Goal: Task Accomplishment & Management: Use online tool/utility

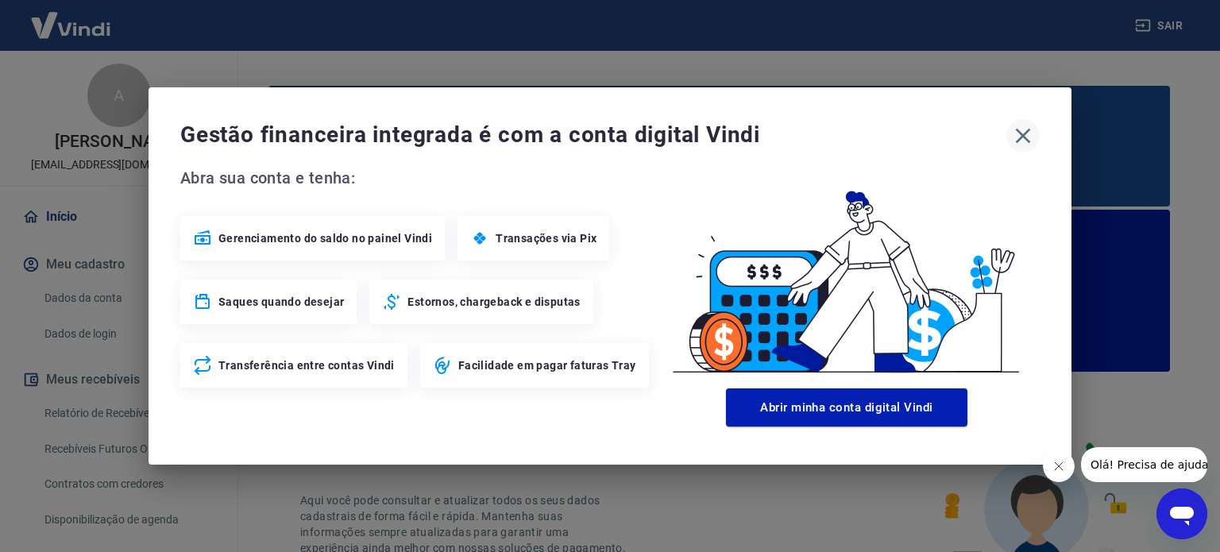
click at [1019, 121] on button "button" at bounding box center [1022, 135] width 33 height 33
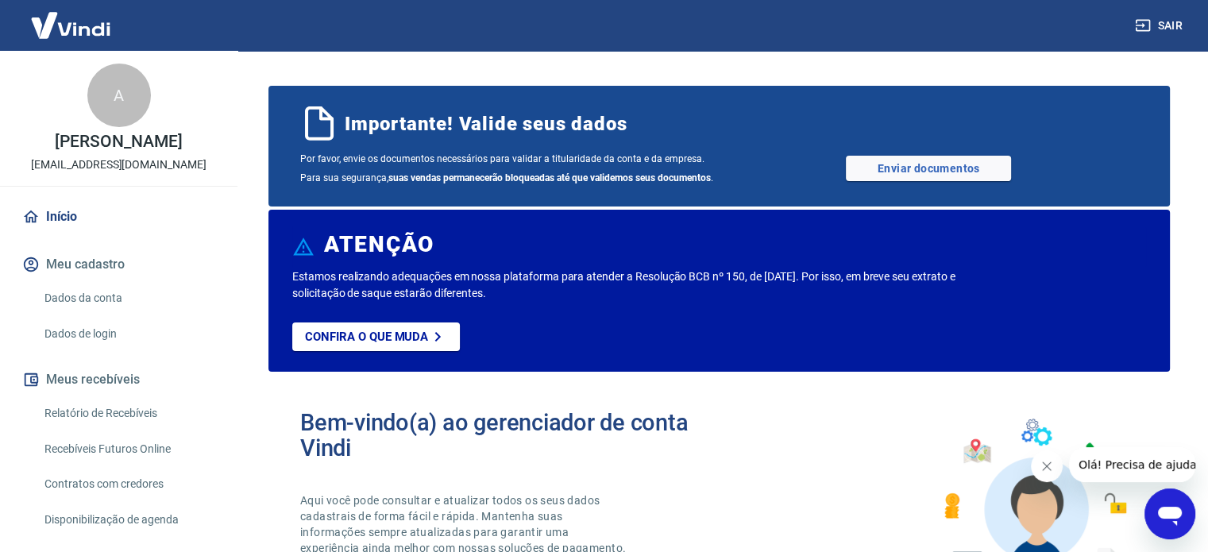
click at [91, 407] on link "Relatório de Recebíveis" at bounding box center [128, 413] width 180 height 33
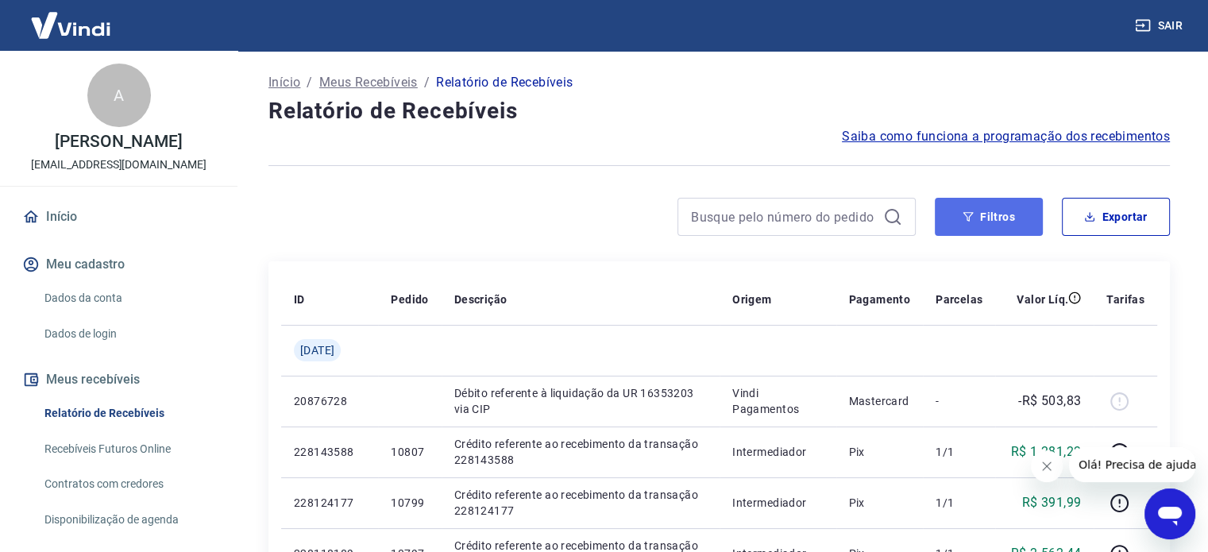
click at [968, 205] on button "Filtros" at bounding box center [989, 217] width 108 height 38
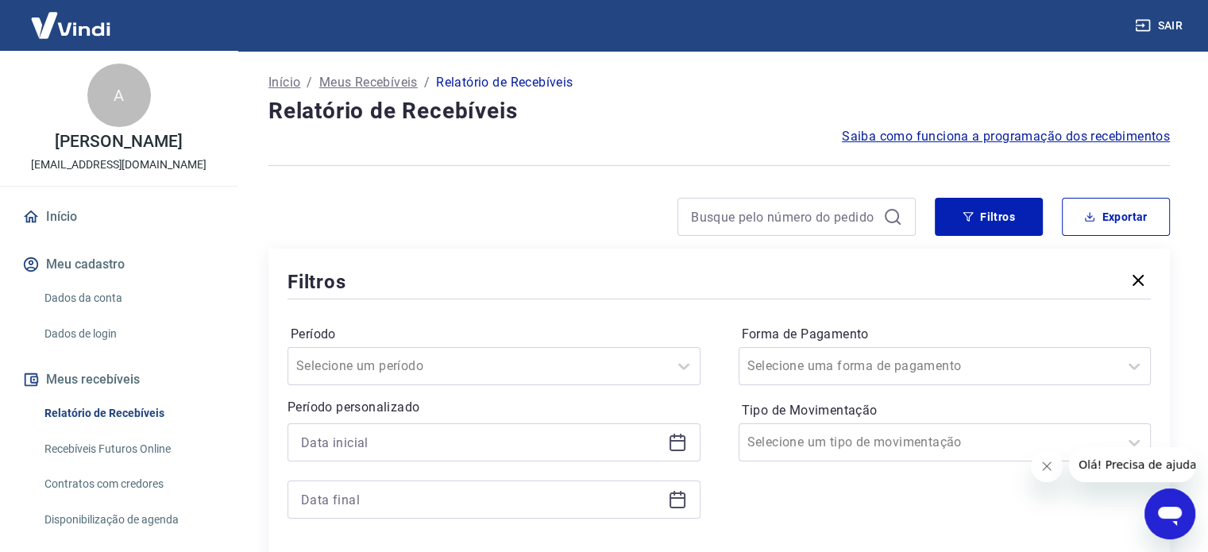
click at [718, 457] on div "Período Selecione um período Período personalizado Forma de Pagamento Selecione…" at bounding box center [718, 430] width 863 height 254
click at [680, 441] on icon at bounding box center [677, 441] width 16 height 2
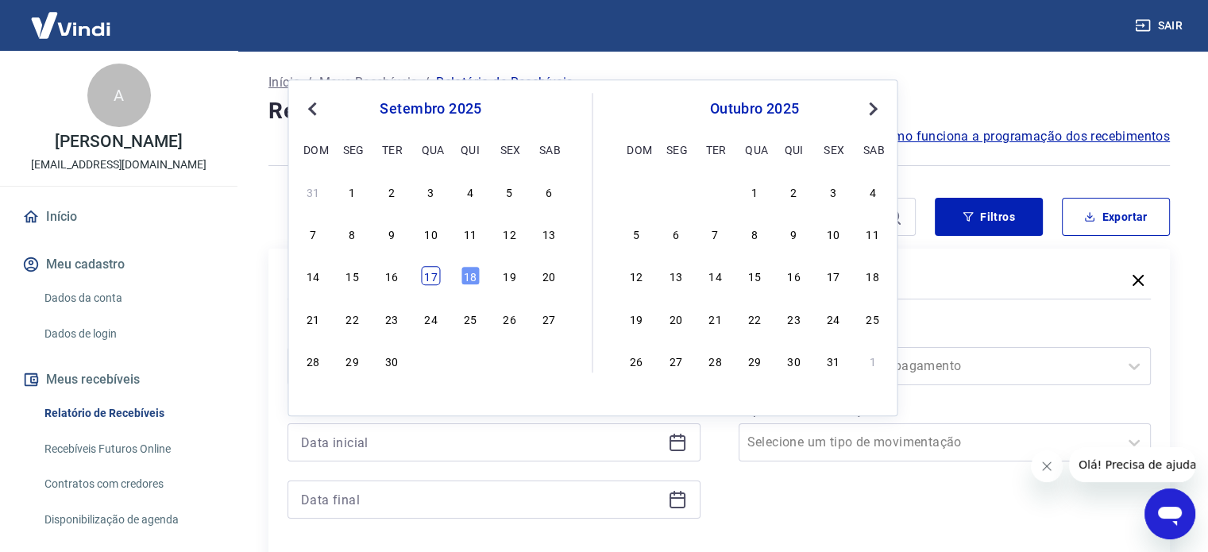
click at [435, 277] on div "17" at bounding box center [430, 276] width 19 height 19
type input "[DATE]"
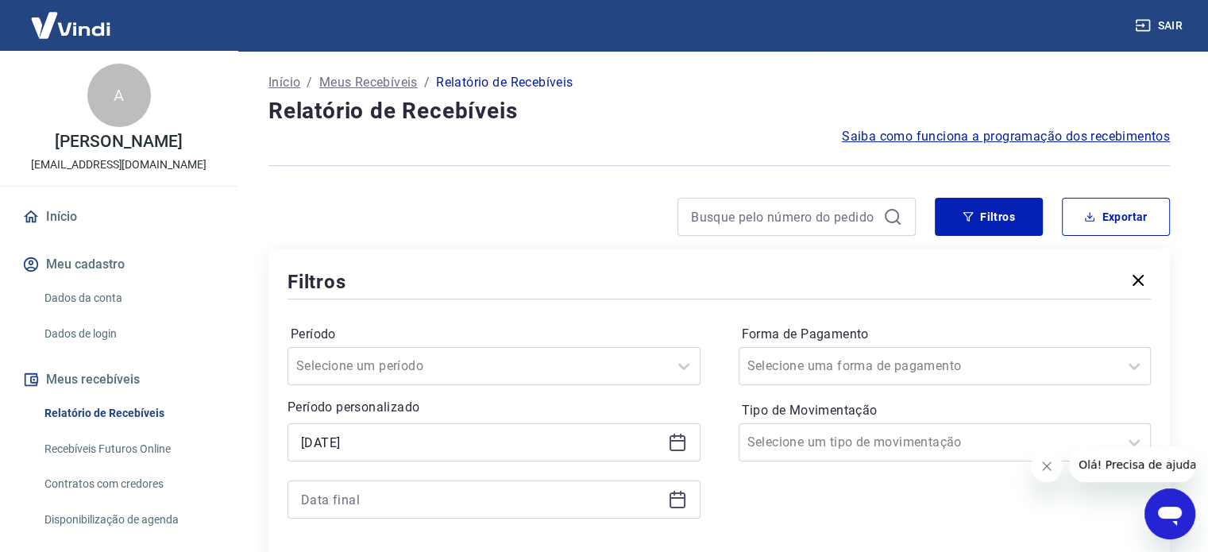
click at [680, 503] on icon at bounding box center [677, 499] width 19 height 19
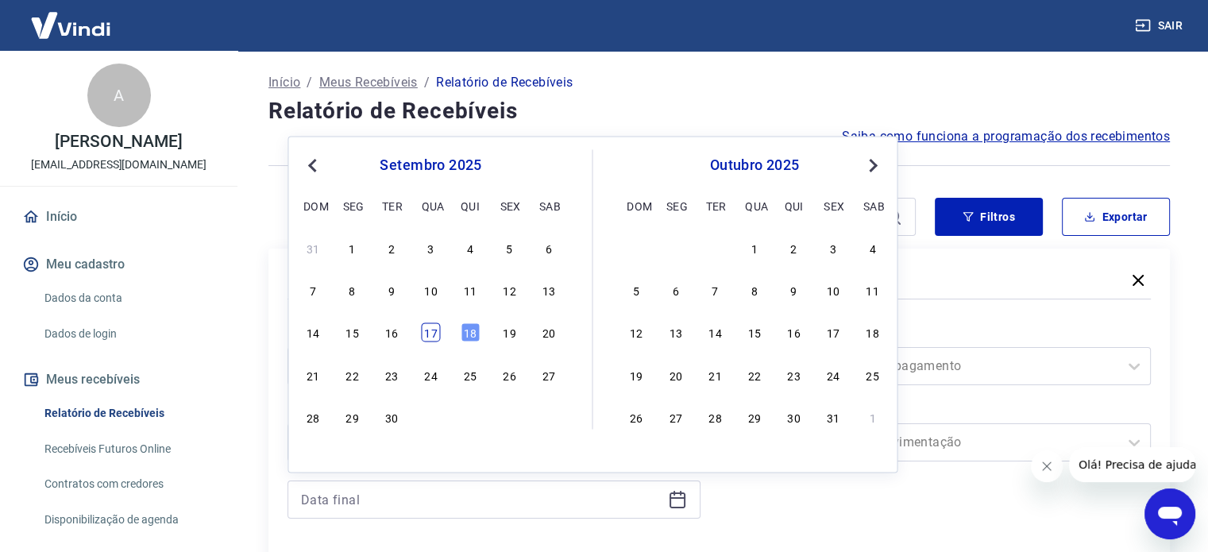
click at [430, 327] on div "17" at bounding box center [430, 332] width 19 height 19
type input "[DATE]"
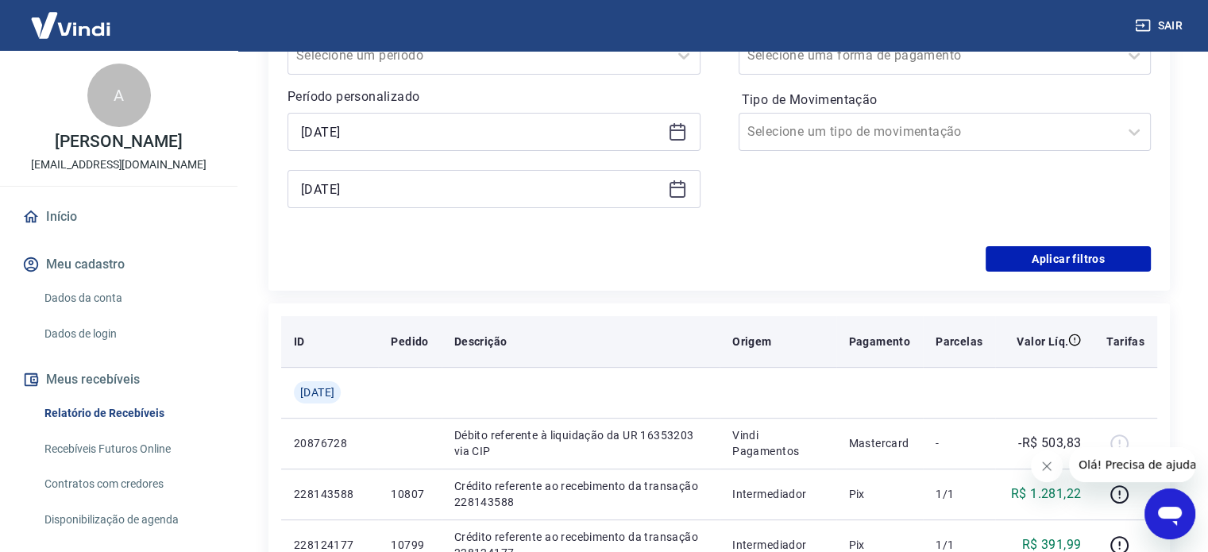
scroll to position [318, 0]
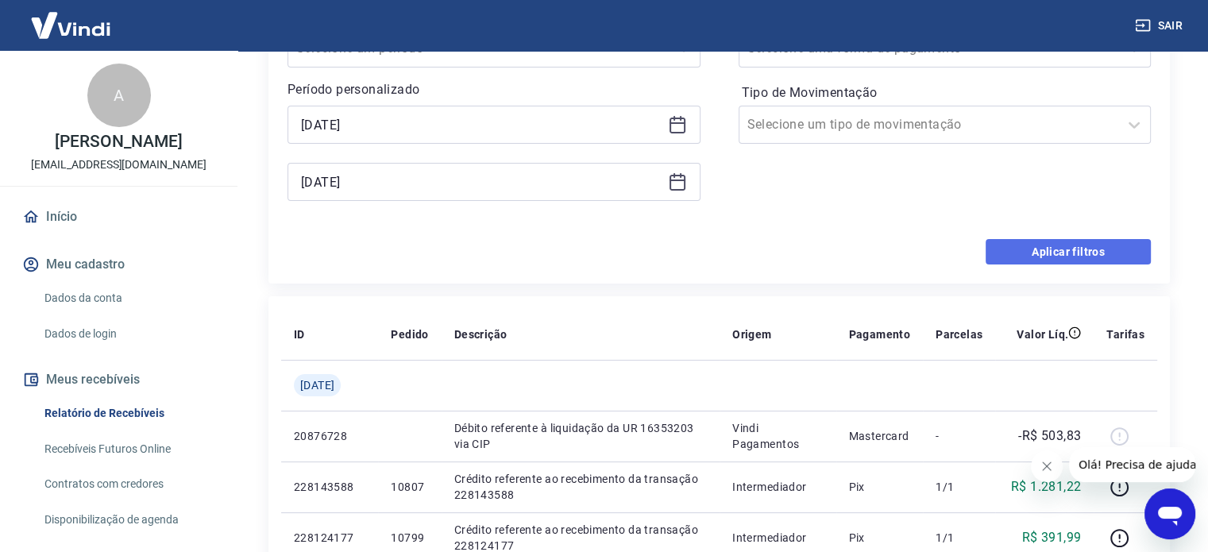
click at [1062, 252] on button "Aplicar filtros" at bounding box center [1067, 251] width 165 height 25
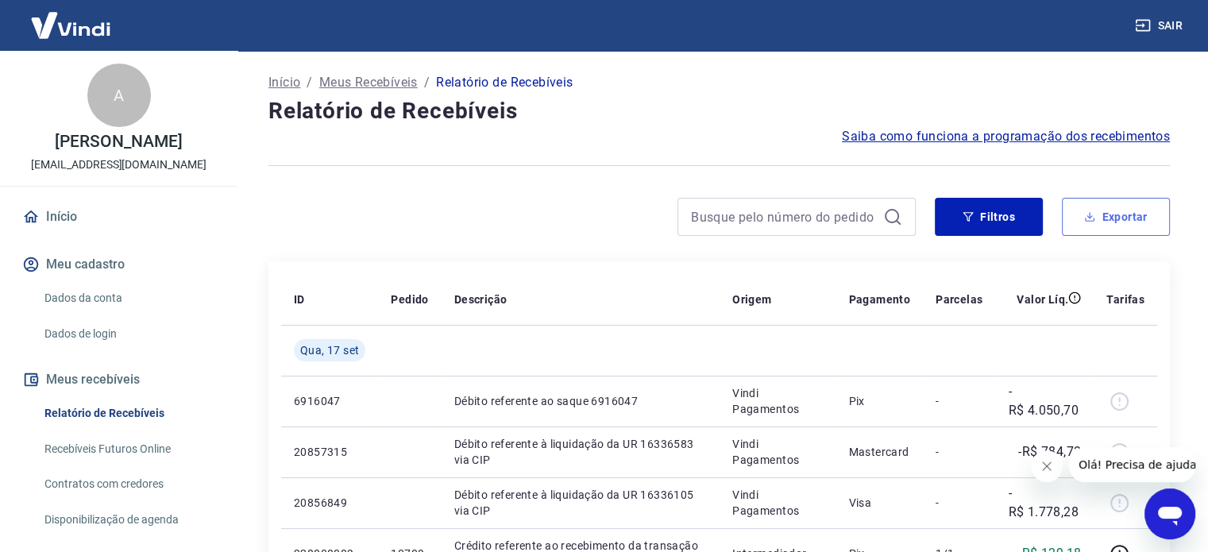
click at [1136, 206] on button "Exportar" at bounding box center [1116, 217] width 108 height 38
type input "[DATE]"
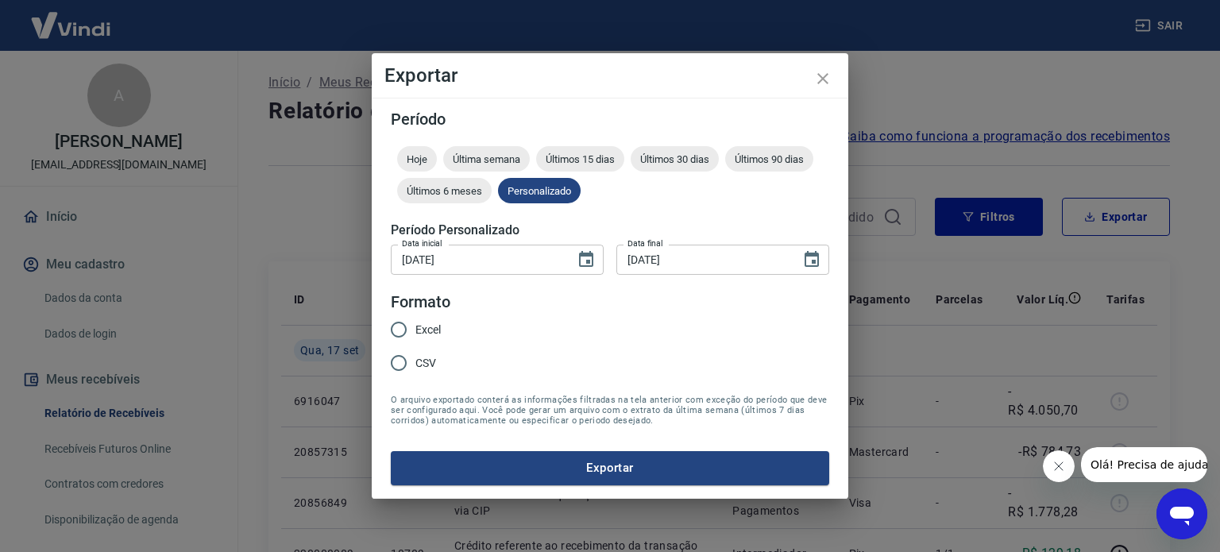
click at [435, 335] on span "Excel" at bounding box center [427, 330] width 25 height 17
click at [415, 335] on input "Excel" at bounding box center [398, 329] width 33 height 33
radio input "true"
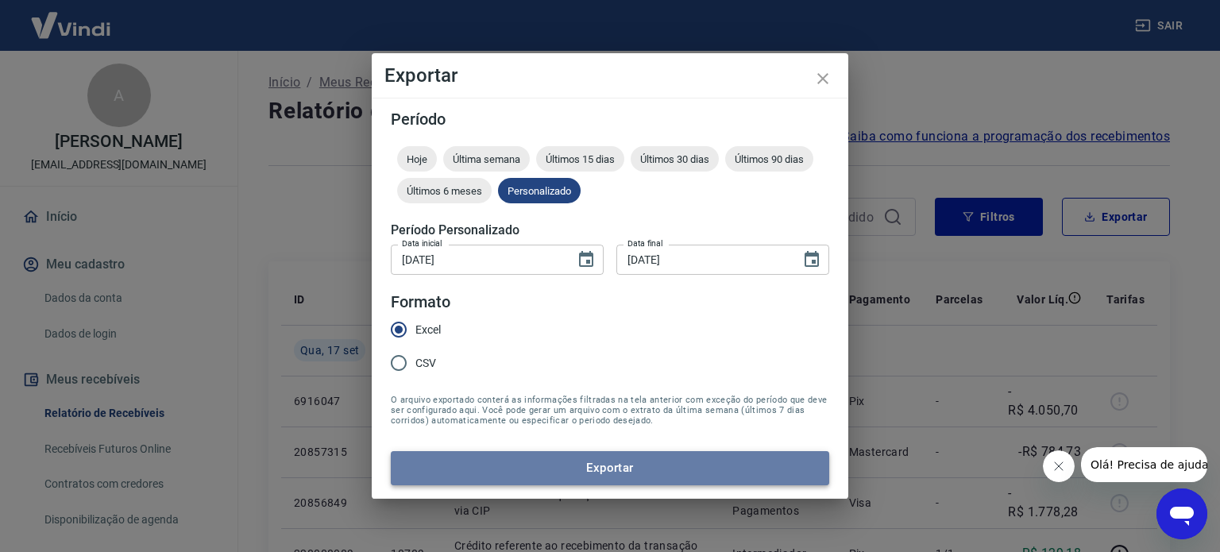
click at [588, 484] on button "Exportar" at bounding box center [610, 467] width 438 height 33
